Goal: Entertainment & Leisure: Browse casually

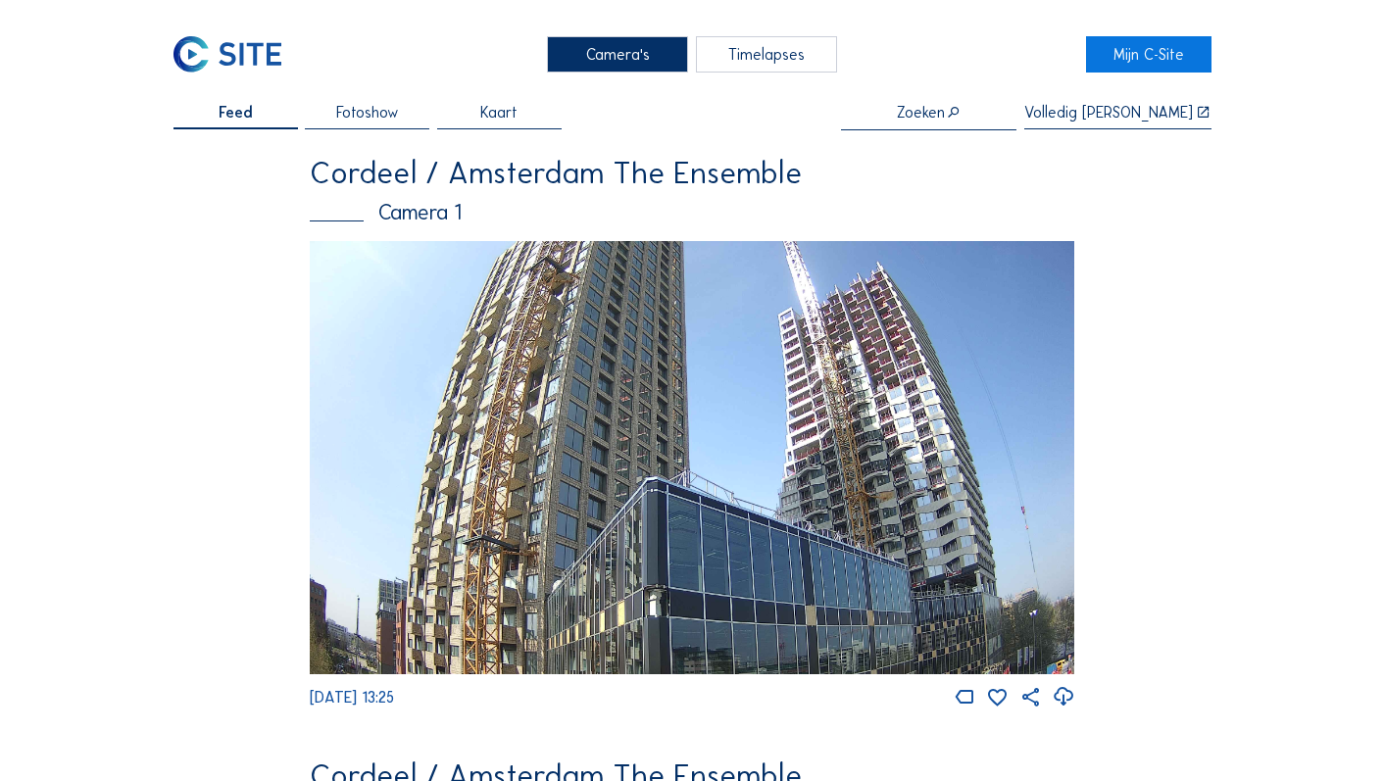
click at [617, 347] on img at bounding box center [693, 457] width 766 height 433
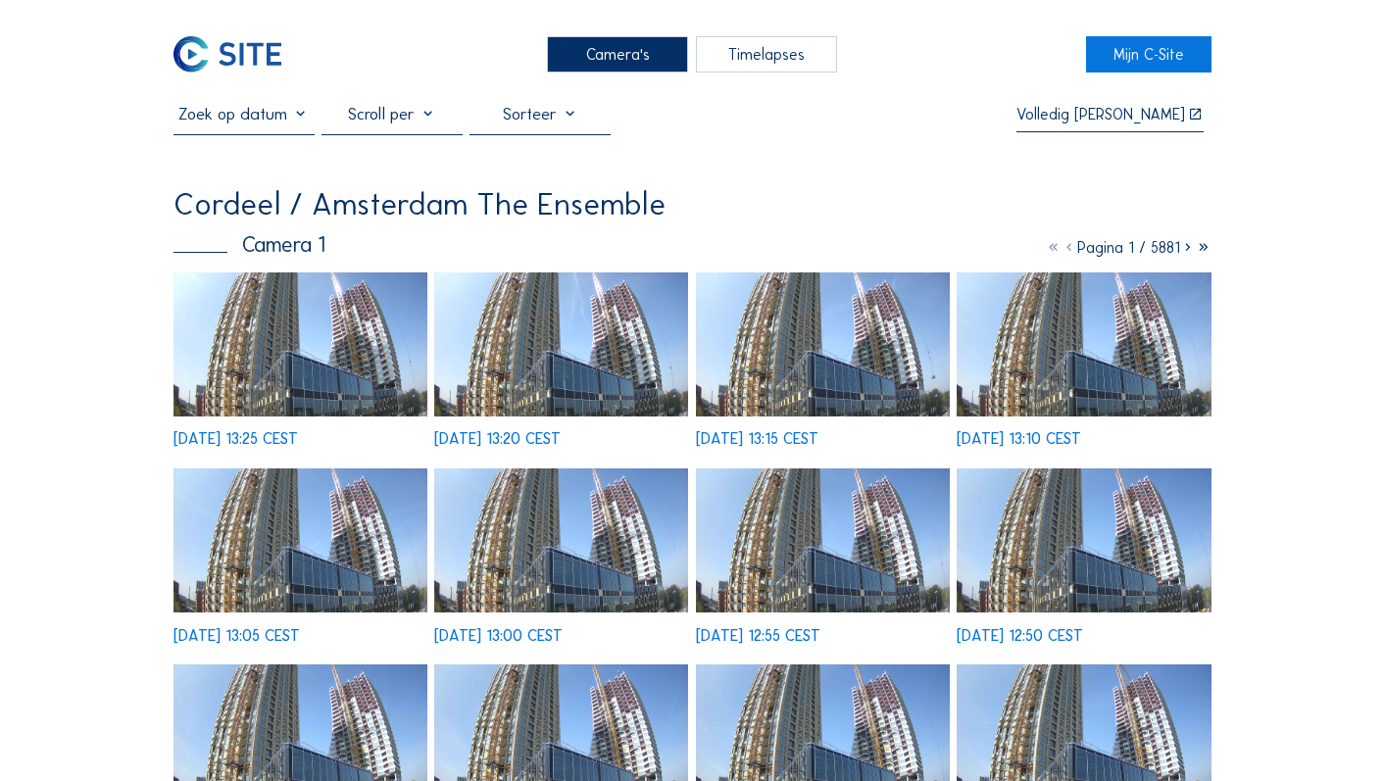
click at [774, 49] on div "Timelapses" at bounding box center [766, 54] width 141 height 36
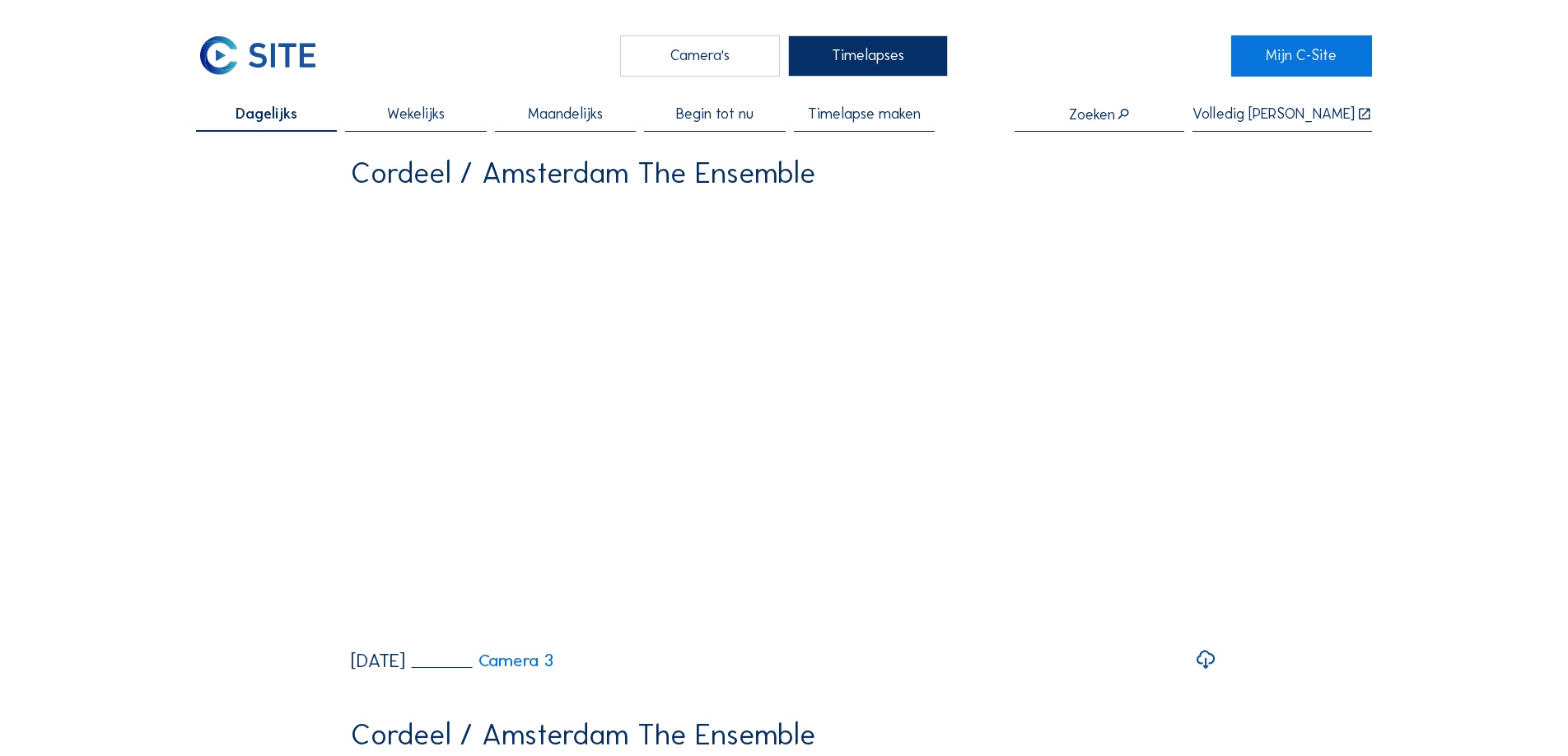
click at [439, 115] on span "Wekelijks" at bounding box center [416, 114] width 58 height 15
click at [256, 117] on span "Dagelijks" at bounding box center [266, 114] width 57 height 15
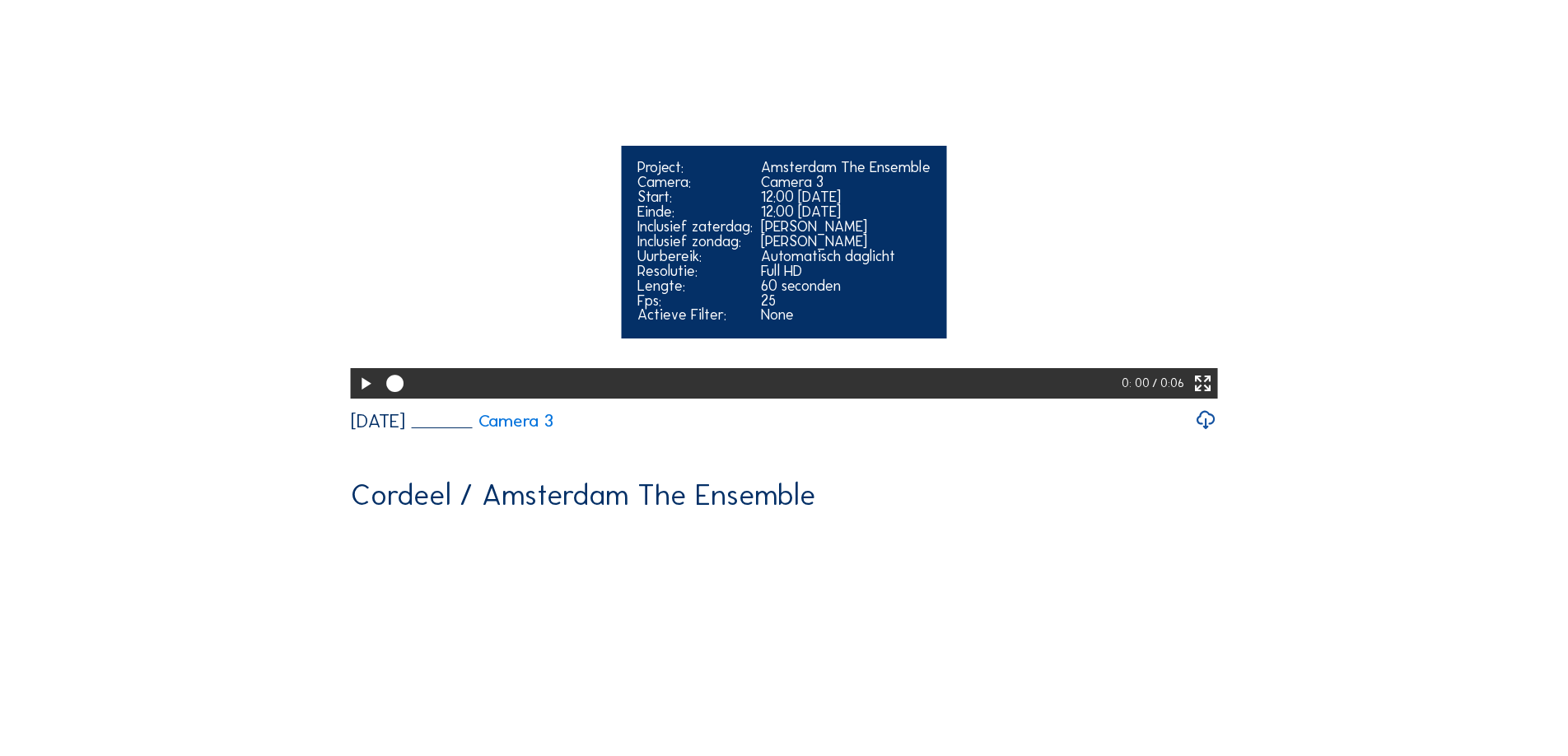
scroll to position [257, 0]
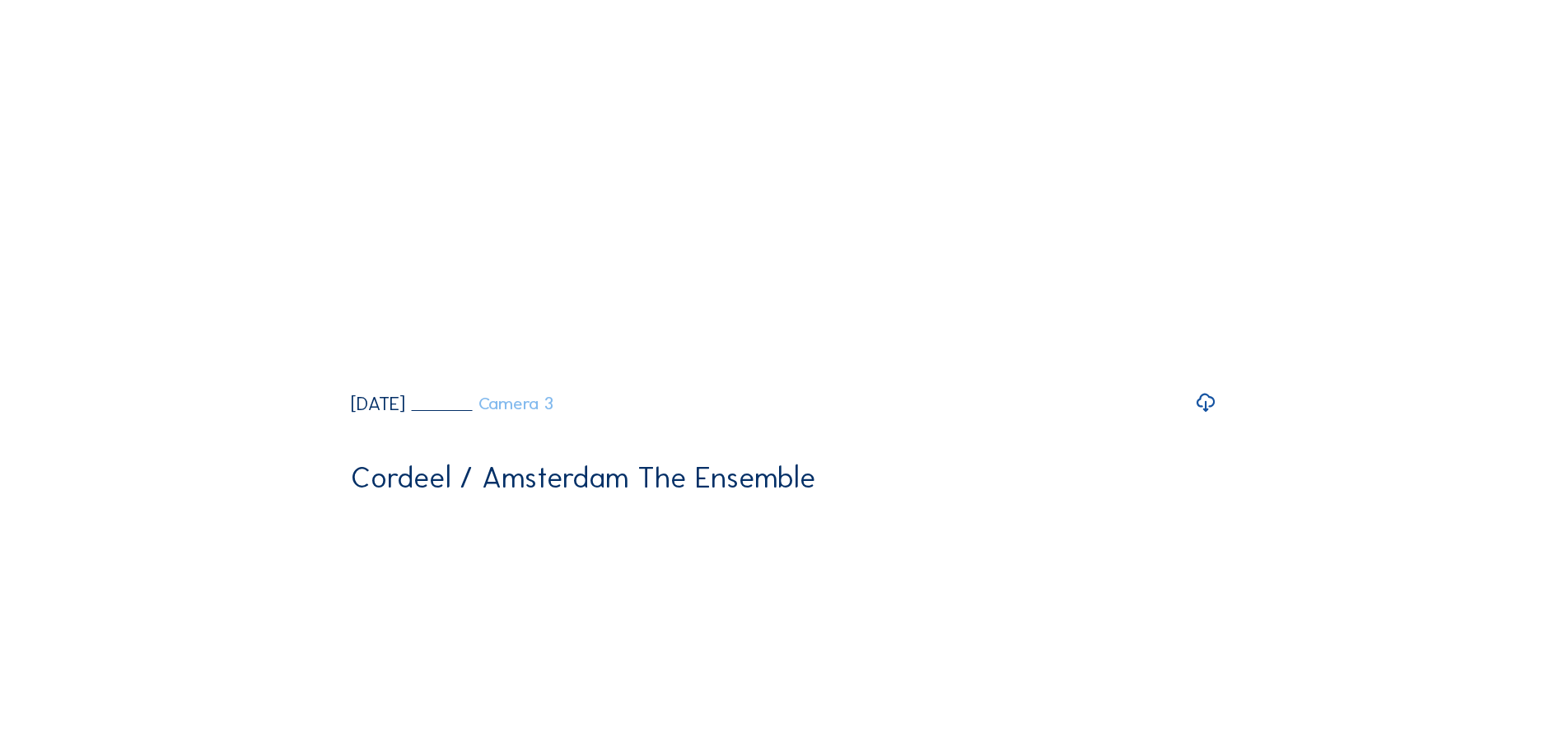
click at [554, 412] on link "Camera 3" at bounding box center [482, 404] width 143 height 18
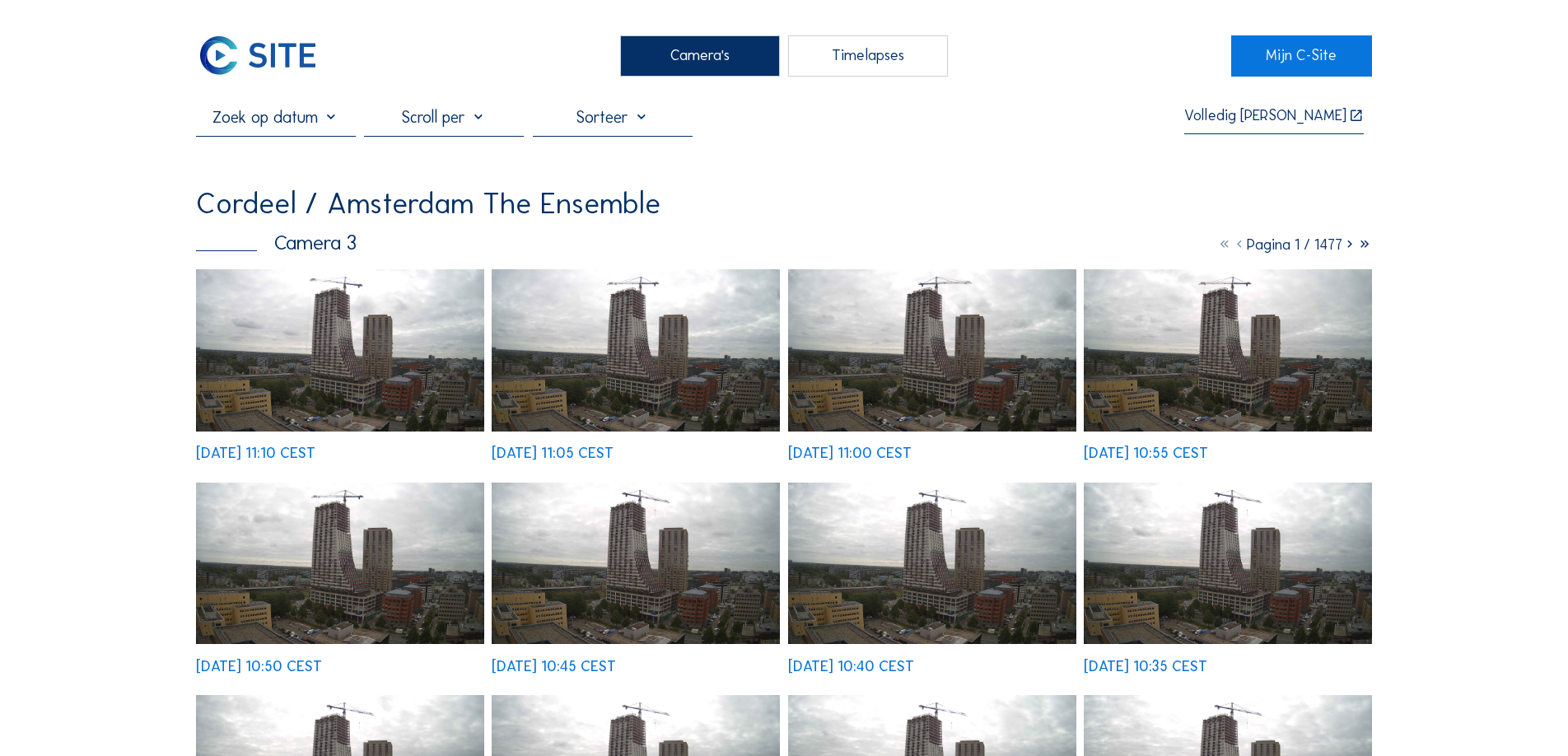
click at [370, 358] on img at bounding box center [339, 350] width 288 height 162
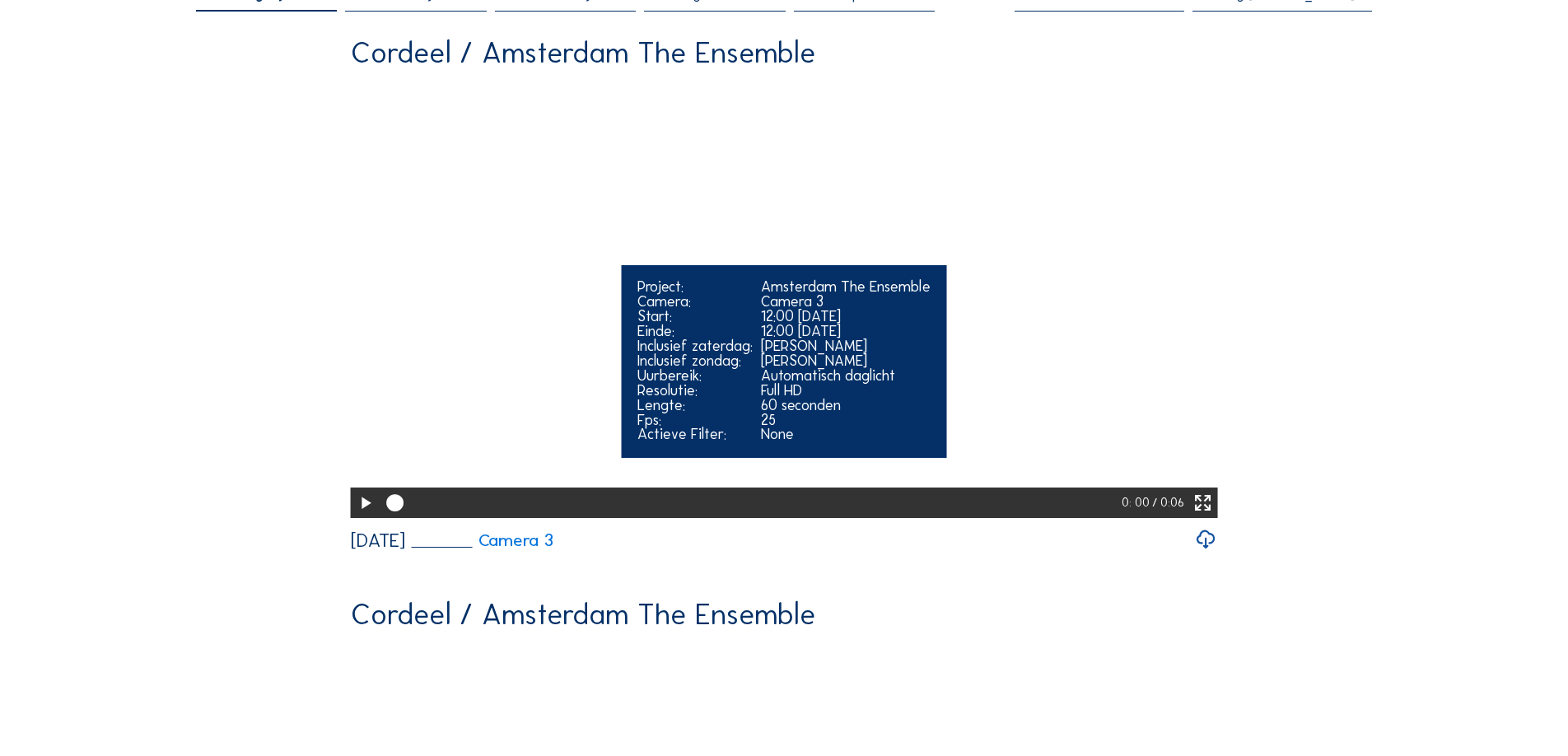
scroll to position [118, 0]
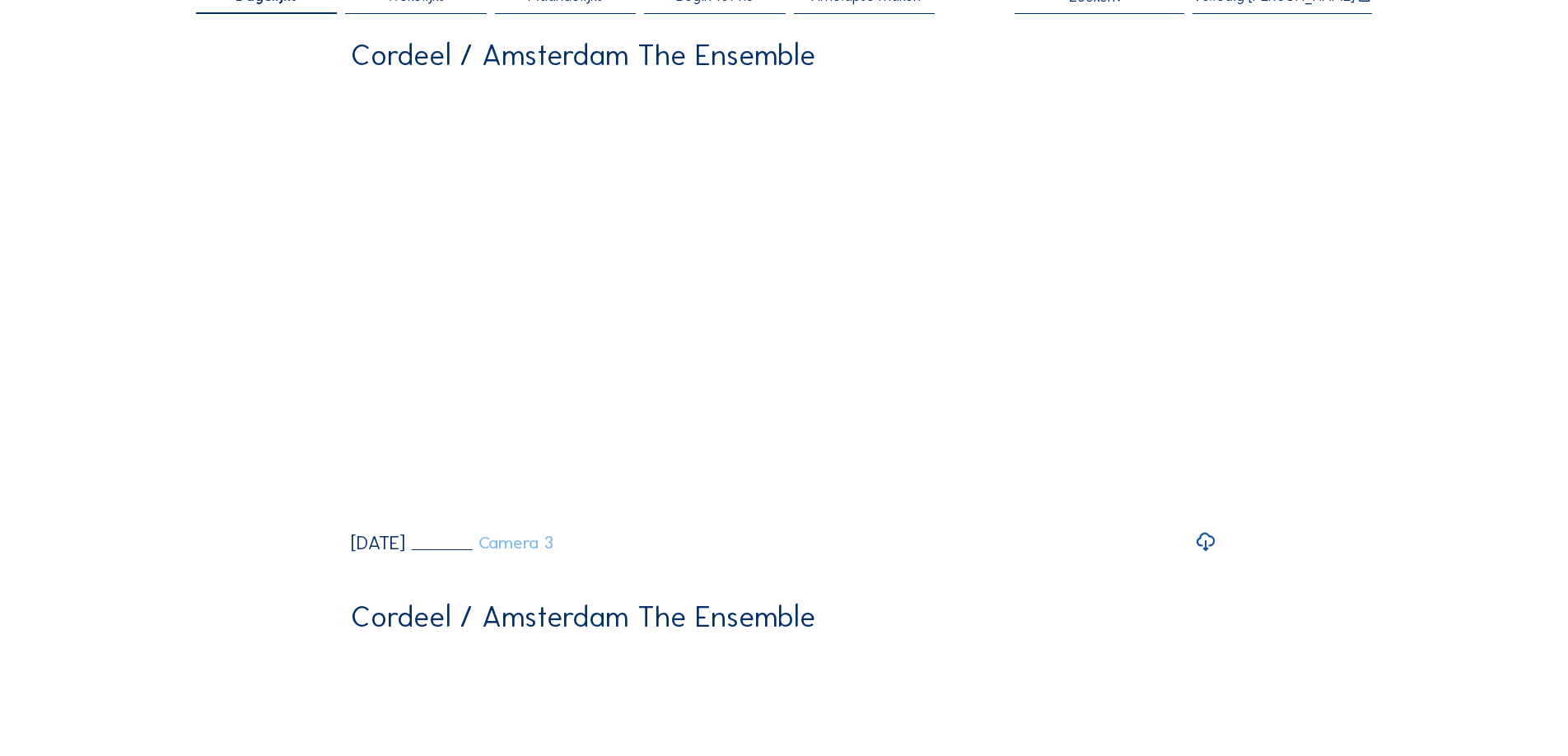
click at [554, 552] on link "Camera 3" at bounding box center [482, 543] width 143 height 18
